Goal: Information Seeking & Learning: Find specific fact

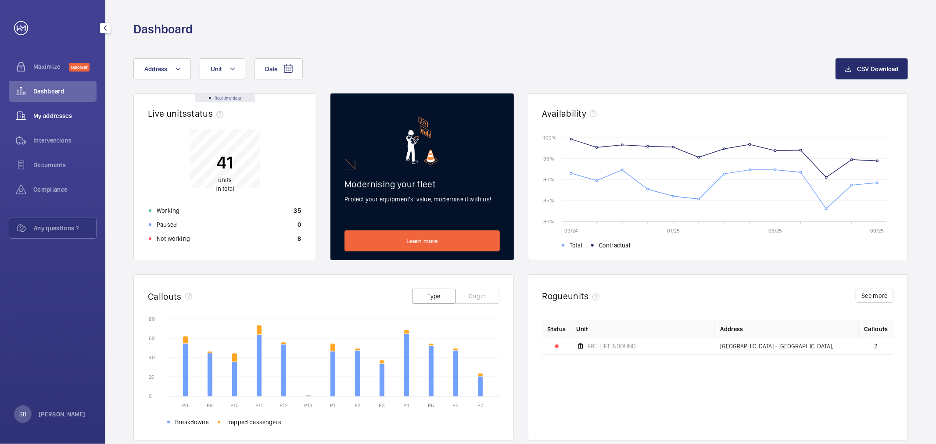
click at [51, 114] on span "My addresses" at bounding box center [64, 115] width 63 height 9
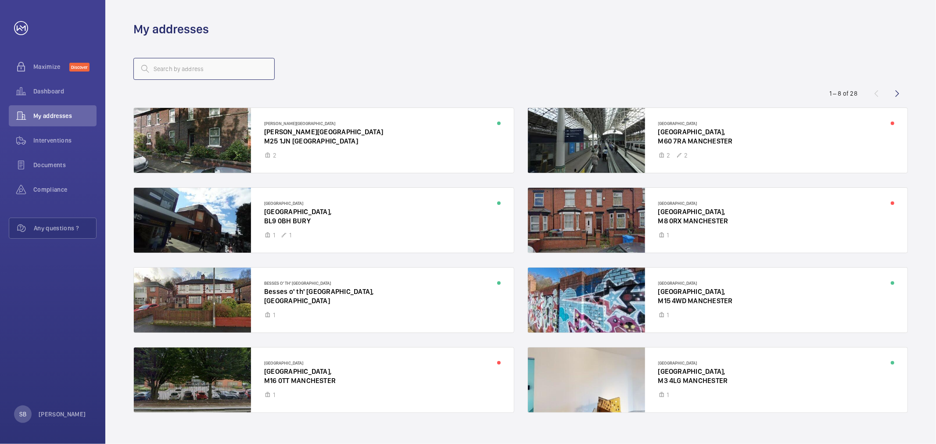
click at [229, 66] on input "text" at bounding box center [203, 69] width 141 height 22
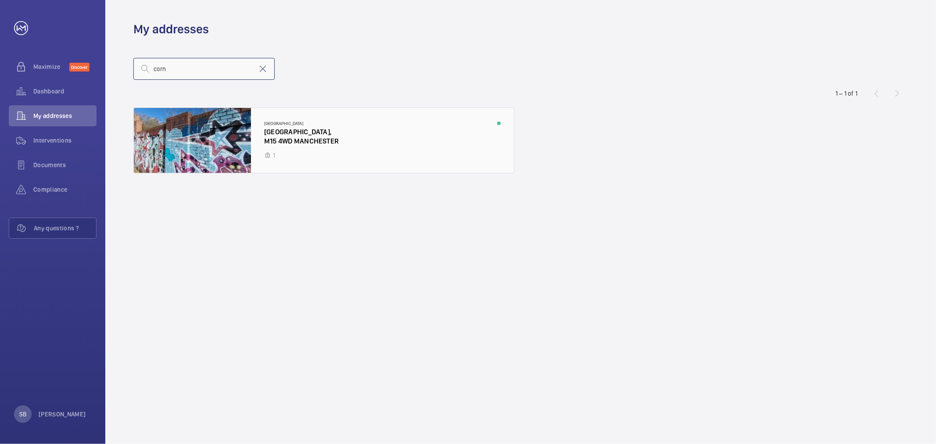
type input "corn"
click at [273, 115] on div at bounding box center [324, 140] width 380 height 65
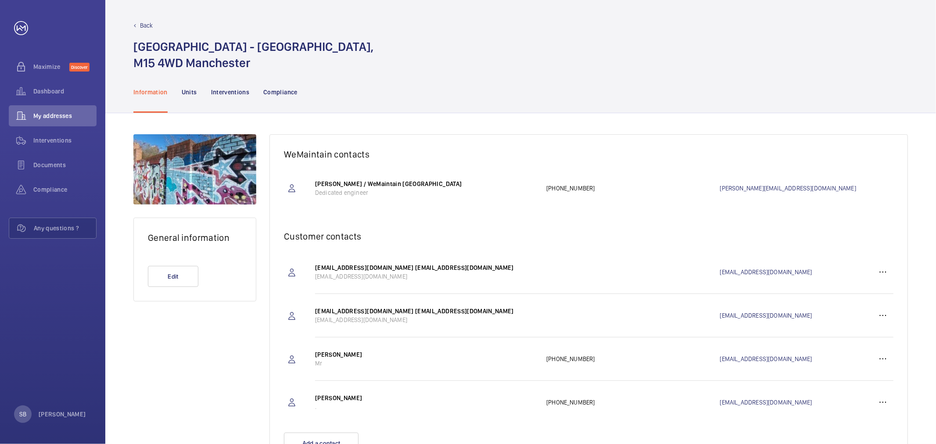
click at [197, 93] on nav "Information Units Interventions Compliance" at bounding box center [215, 92] width 164 height 42
click at [194, 91] on p "Units" at bounding box center [189, 92] width 15 height 9
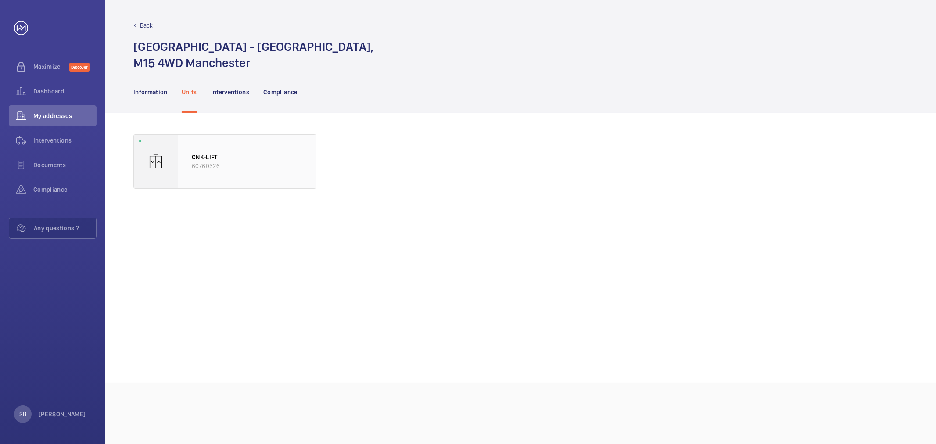
click at [226, 168] on p "60760326" at bounding box center [247, 166] width 110 height 9
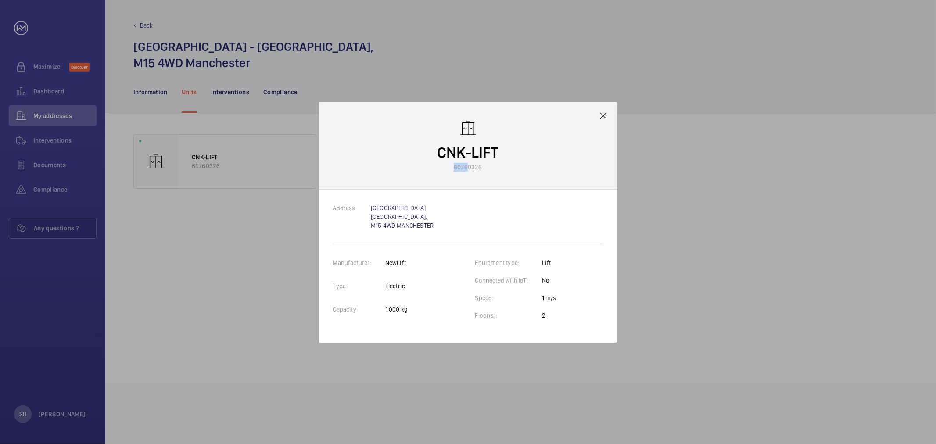
drag, startPoint x: 489, startPoint y: 164, endPoint x: 474, endPoint y: 172, distance: 16.9
click at [467, 172] on div "CNK-LIFT 60760326" at bounding box center [468, 146] width 298 height 88
click at [474, 172] on div "CNK-LIFT 60760326" at bounding box center [468, 146] width 298 height 88
drag, startPoint x: 452, startPoint y: 167, endPoint x: 472, endPoint y: 167, distance: 20.2
click at [472, 167] on p "60760326" at bounding box center [468, 167] width 28 height 9
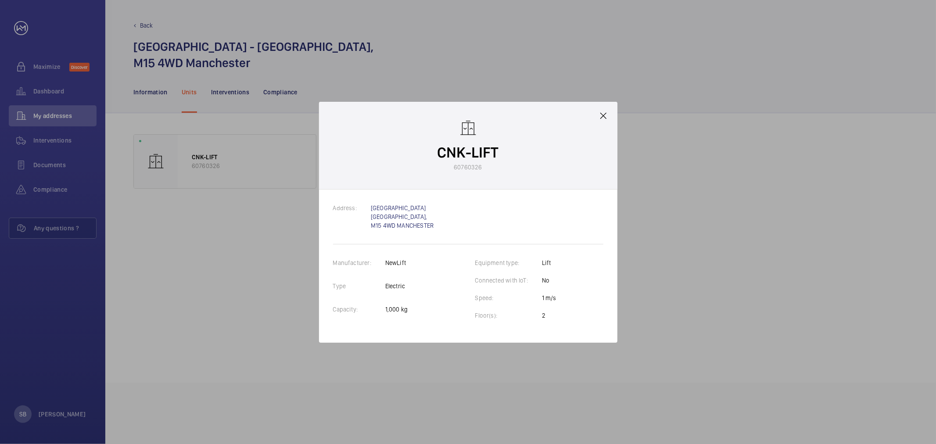
click at [481, 166] on wm-front-client-platform-device-details "CNK-LIFT 60760326" at bounding box center [468, 145] width 61 height 52
